Goal: Task Accomplishment & Management: Complete application form

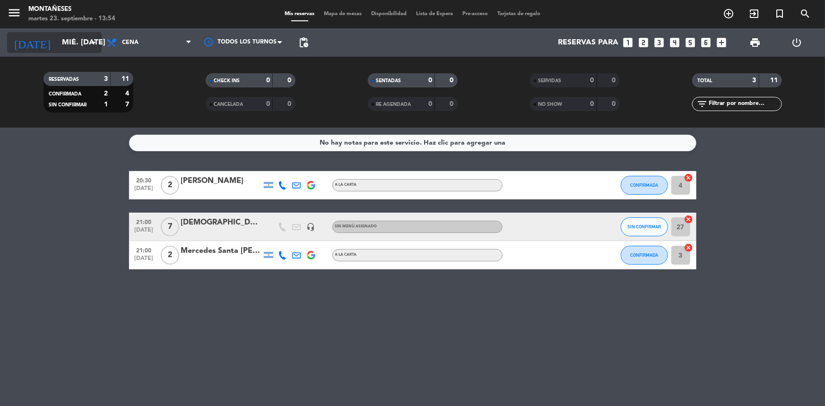
click at [90, 46] on icon "arrow_drop_down" at bounding box center [93, 42] width 11 height 11
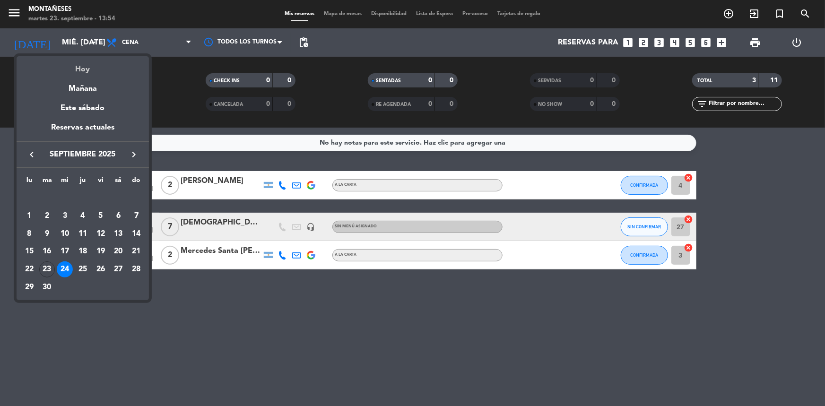
click at [89, 72] on div "Hoy" at bounding box center [83, 65] width 132 height 19
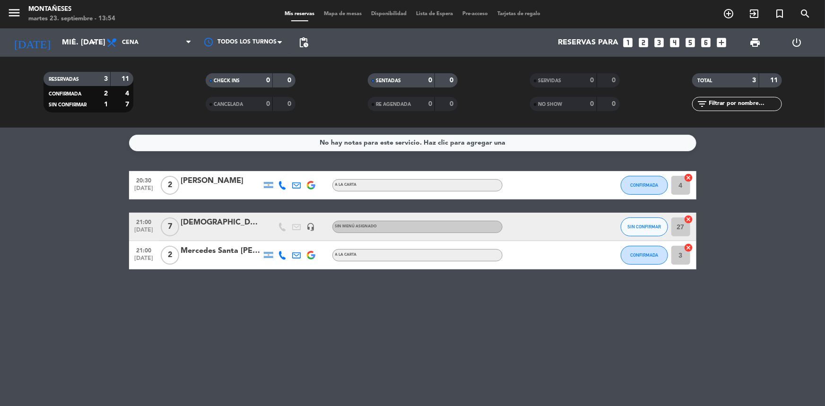
type input "[DATE] sep."
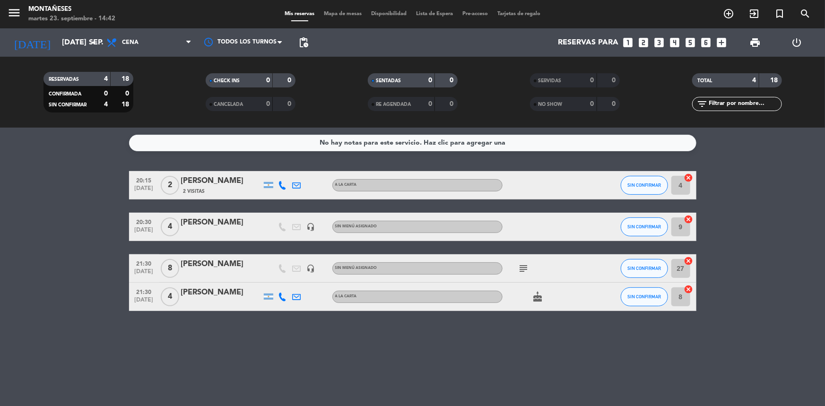
click at [31, 276] on bookings-row "20:15 [DATE] 2 [PERSON_NAME] 2 Visitas A LA CARTA SIN CONFIRMAR 4 cancel 20:30 …" at bounding box center [412, 241] width 825 height 140
click at [703, 42] on icon "looks_6" at bounding box center [706, 42] width 12 height 12
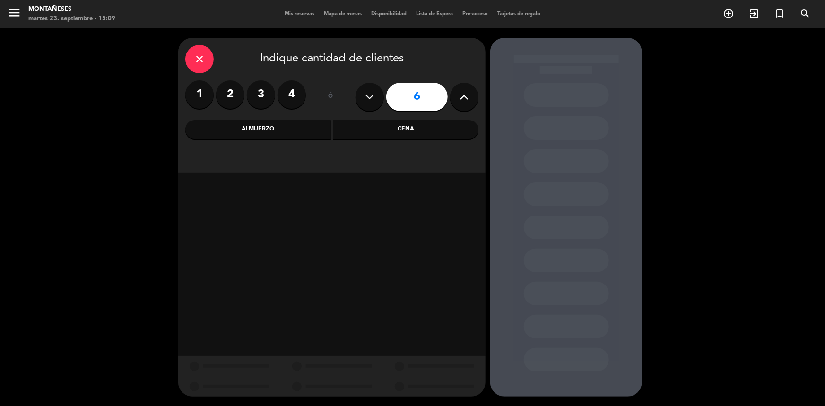
click at [416, 129] on div "Cena" at bounding box center [406, 129] width 146 height 19
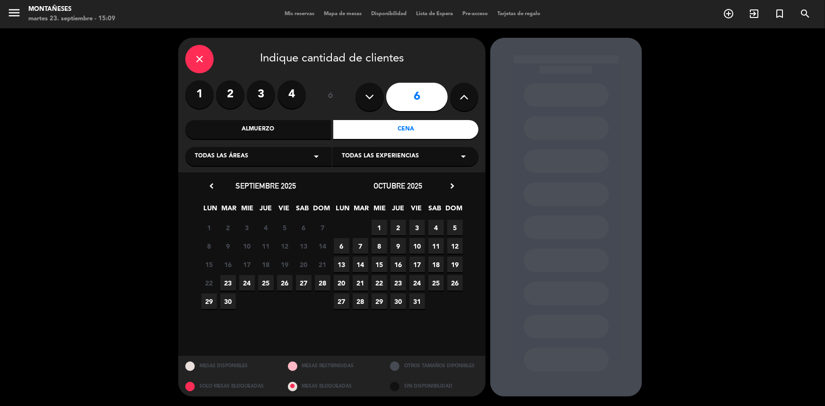
click at [288, 289] on span "26" at bounding box center [285, 283] width 16 height 16
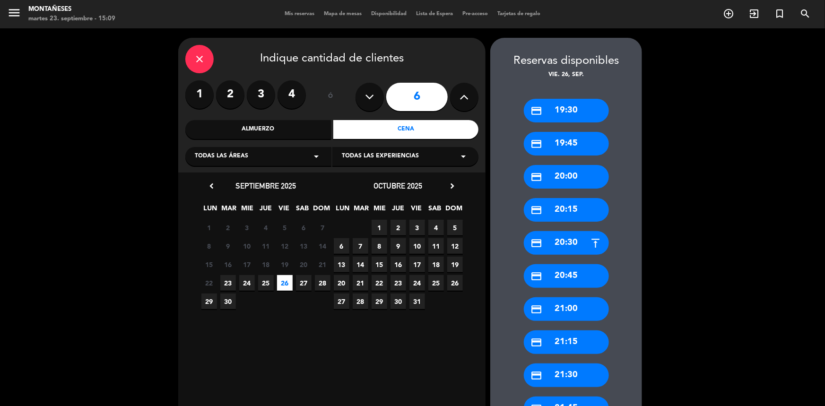
click at [571, 245] on div "credit_card 20:30" at bounding box center [566, 243] width 85 height 24
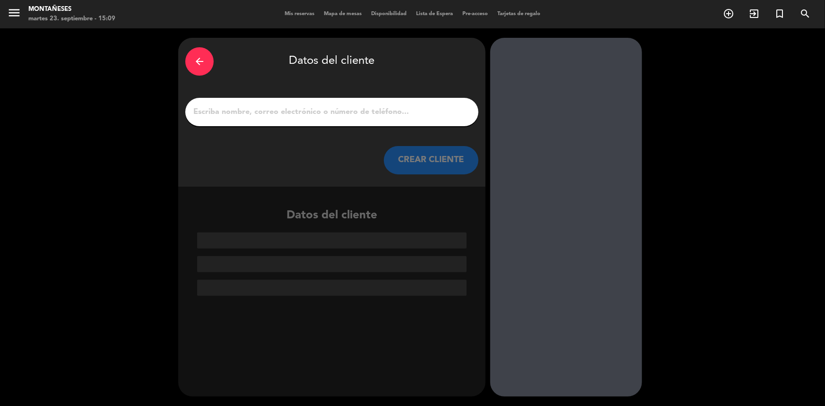
click at [395, 114] on input "1" at bounding box center [332, 111] width 279 height 13
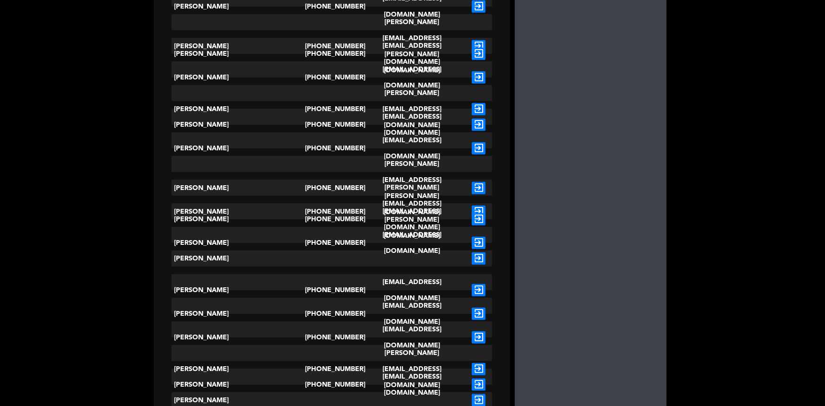
scroll to position [344, 0]
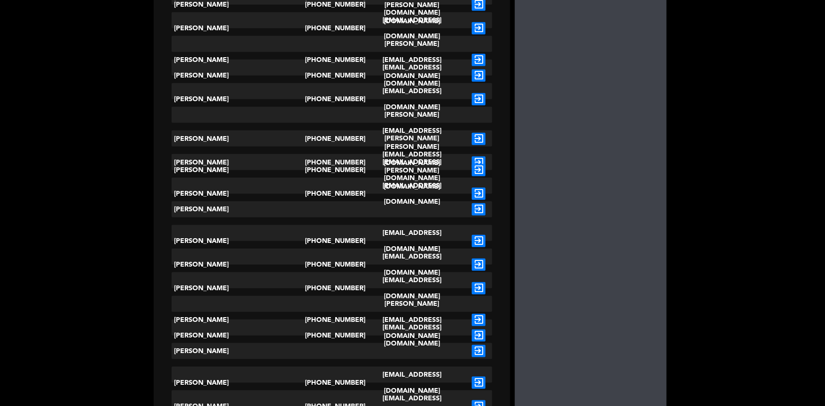
type input "[PERSON_NAME]"
click at [472, 213] on icon "exit_to_app" at bounding box center [479, 209] width 14 height 12
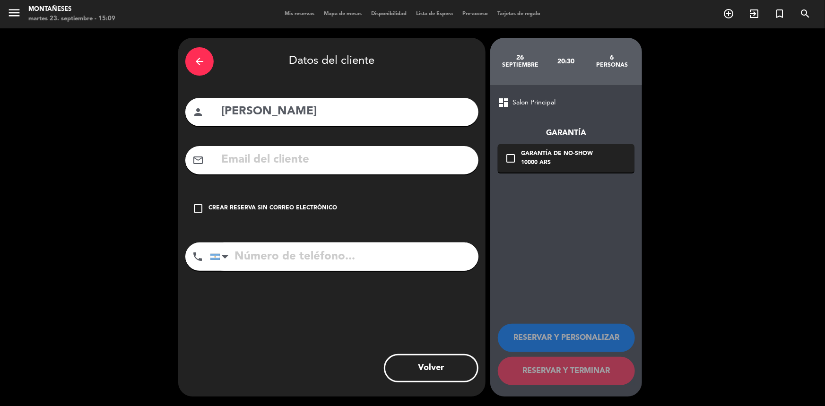
click at [322, 207] on div "Crear reserva sin correo electrónico" at bounding box center [273, 208] width 129 height 9
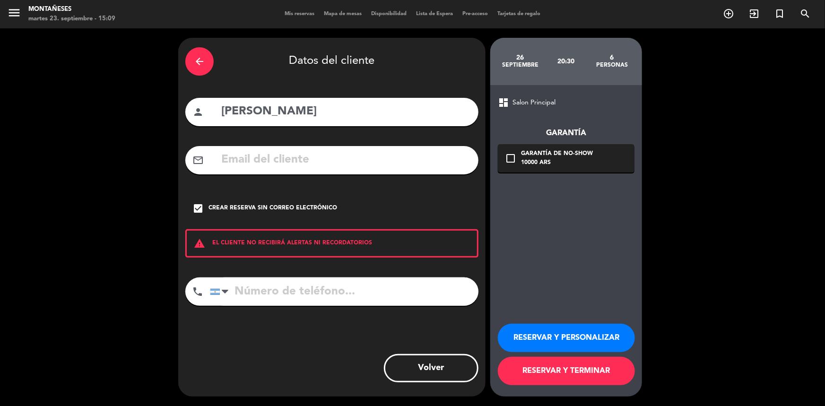
click at [620, 374] on button "RESERVAR Y TERMINAR" at bounding box center [566, 371] width 137 height 28
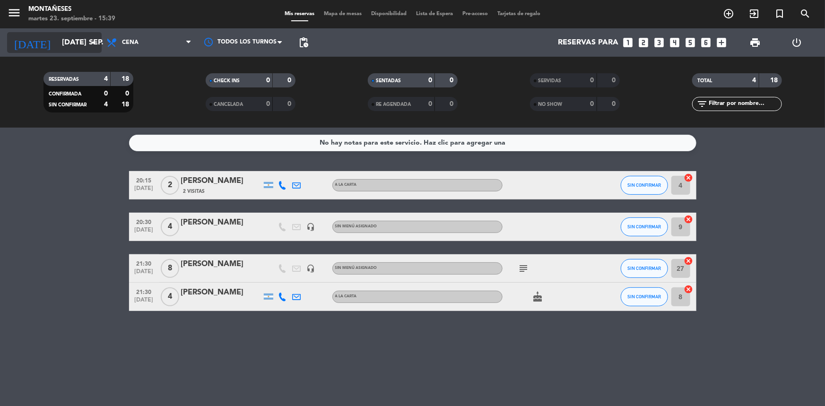
click at [57, 46] on input "[DATE] sep." at bounding box center [107, 43] width 100 height 18
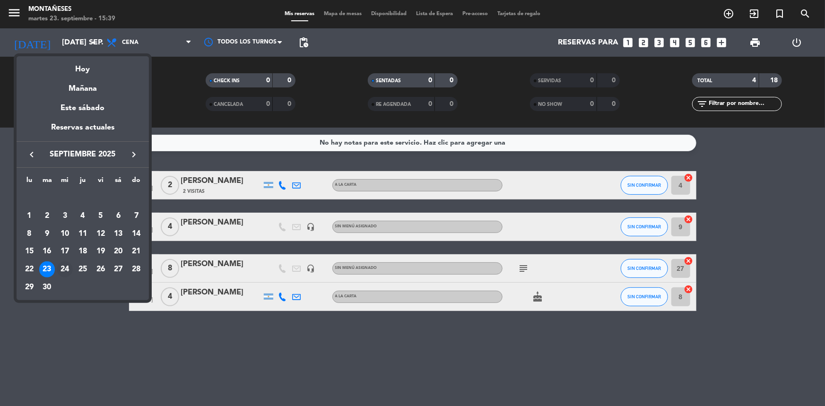
click at [65, 270] on div "24" at bounding box center [65, 270] width 16 height 16
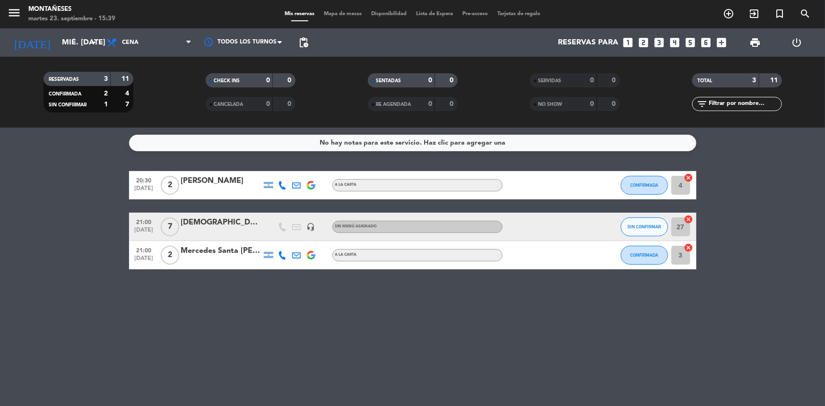
click at [66, 201] on bookings-row "20:30 [DATE] 2 [PERSON_NAME] [PERSON_NAME] CONFIRMADA 4 cancel 21:00 [DATE] 7 […" at bounding box center [412, 220] width 825 height 98
click at [57, 34] on input "mié. [DATE]" at bounding box center [107, 43] width 100 height 18
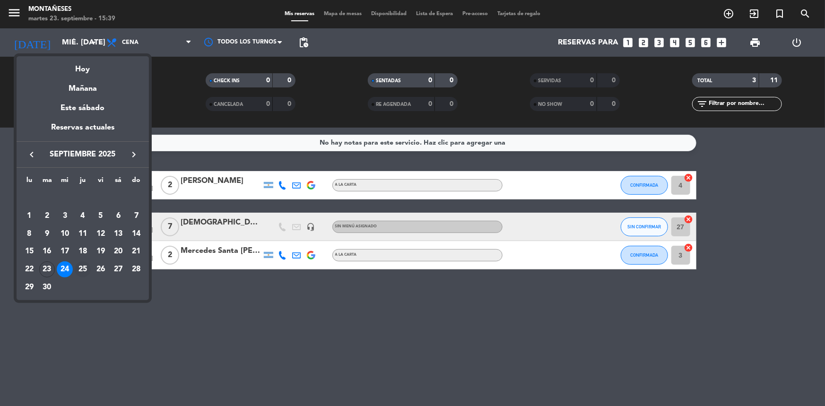
click at [87, 270] on div "25" at bounding box center [83, 270] width 16 height 16
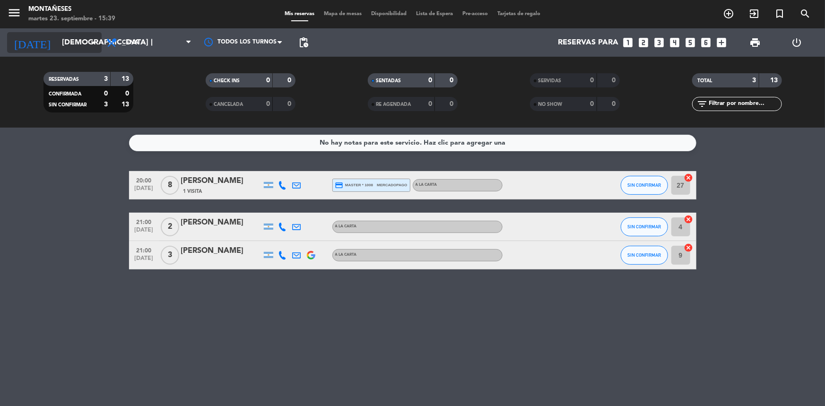
click at [57, 40] on input "[DEMOGRAPHIC_DATA] [DATE]" at bounding box center [107, 43] width 100 height 18
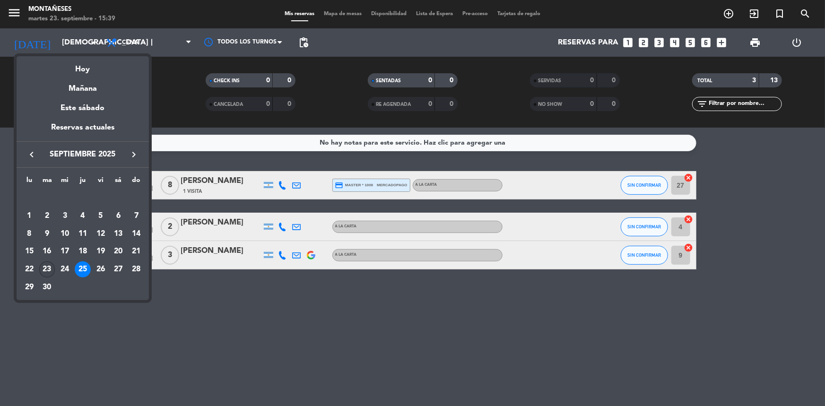
click at [45, 267] on div "23" at bounding box center [47, 270] width 16 height 16
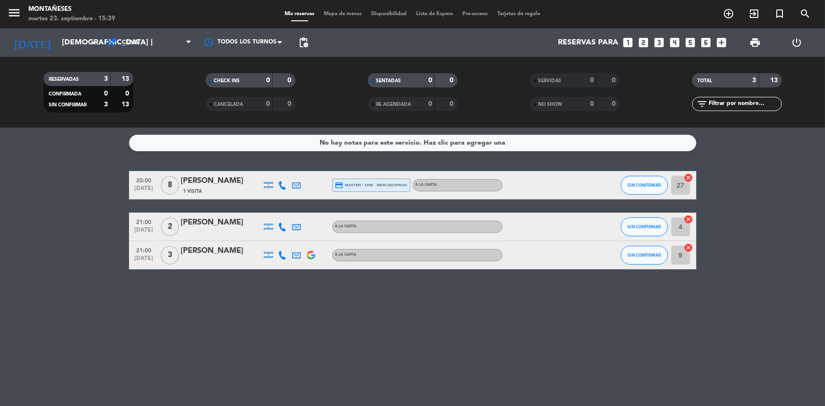
type input "[DATE] sep."
